Goal: Complete application form

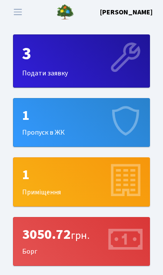
click at [20, 18] on button "Переключити навігацію" at bounding box center [18, 12] width 22 height 14
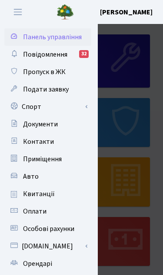
click at [23, 177] on span "Авто" at bounding box center [31, 177] width 16 height 10
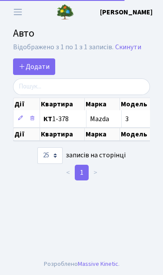
select select "25"
click at [28, 68] on span "Додати" at bounding box center [34, 67] width 31 height 10
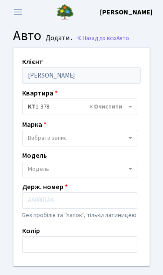
click at [58, 139] on span "Вибрати запис" at bounding box center [47, 138] width 39 height 9
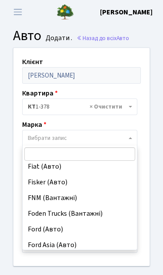
scroll to position [2174, 0]
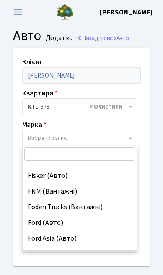
click at [62, 138] on span "Вибрати запис" at bounding box center [47, 138] width 39 height 9
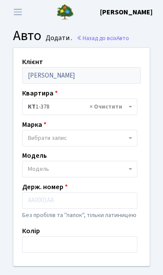
click at [53, 137] on span "Вибрати запис" at bounding box center [47, 138] width 39 height 9
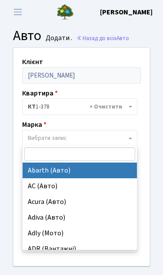
click at [63, 136] on span "Вибрати запис" at bounding box center [47, 138] width 39 height 9
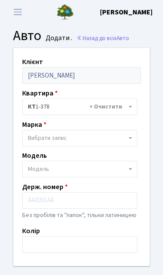
click at [71, 142] on span "Вибрати запис" at bounding box center [77, 138] width 99 height 9
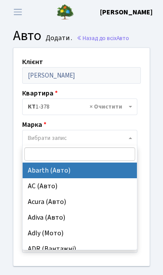
click at [71, 134] on span "Вибрати запис" at bounding box center [77, 138] width 99 height 9
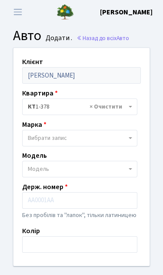
click at [64, 136] on span "Вибрати запис" at bounding box center [47, 138] width 39 height 9
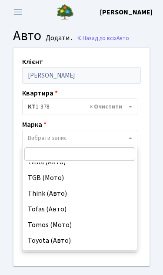
scroll to position [6588, 0]
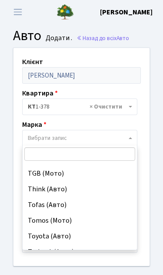
select select "130"
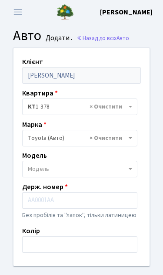
click at [48, 169] on span "Модель" at bounding box center [38, 169] width 21 height 9
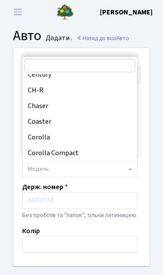
scroll to position [494, 0]
select select "2314"
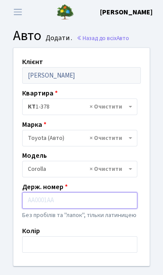
click at [61, 200] on input "text" at bounding box center [79, 200] width 115 height 17
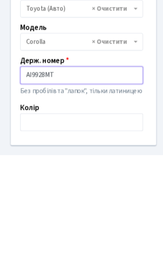
type input "AI9928MT"
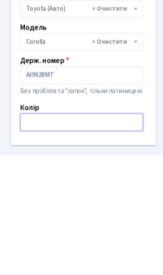
click at [70, 236] on input "text" at bounding box center [79, 244] width 115 height 17
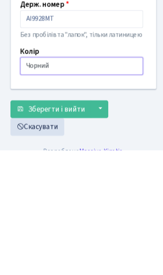
type input "Чорний"
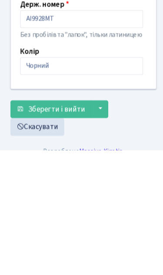
click at [88, 228] on button "▼" at bounding box center [96, 236] width 17 height 17
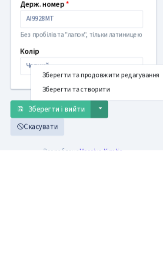
scroll to position [69, 0]
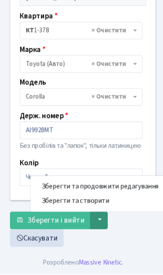
click at [87, 199] on button "Зберегти та створити" at bounding box center [97, 206] width 131 height 14
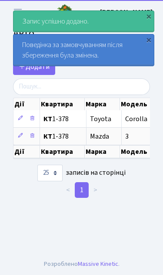
select select "25"
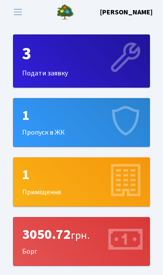
scroll to position [126, 136]
click at [63, 58] on div "3" at bounding box center [81, 54] width 119 height 21
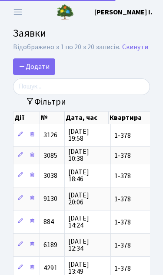
select select "25"
click at [36, 62] on span "Додати" at bounding box center [34, 67] width 31 height 10
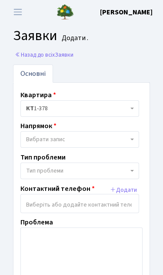
click at [41, 135] on span "Вибрати запис" at bounding box center [45, 139] width 39 height 9
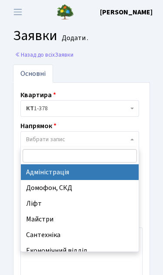
select select "5"
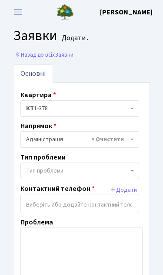
click at [44, 168] on span "Тип проблеми" at bounding box center [44, 170] width 37 height 9
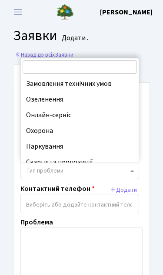
scroll to position [48, 0]
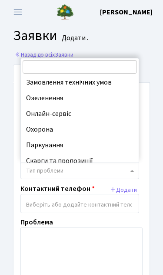
select select "69"
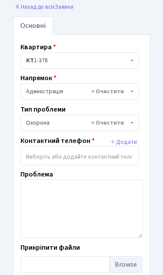
click at [51, 149] on input "search" at bounding box center [80, 157] width 118 height 16
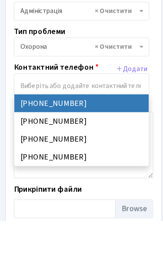
select select "11942"
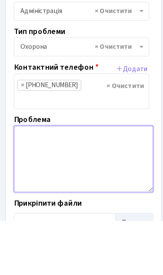
click at [41, 192] on textarea at bounding box center [81, 221] width 122 height 58
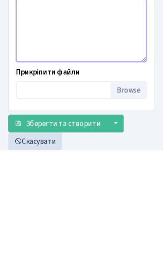
scroll to position [106, 0]
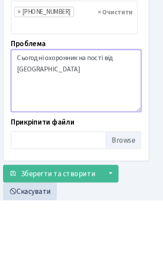
type textarea "Сьогодні охоронник на пості від вулиці Бе"
